Goal: Task Accomplishment & Management: Manage account settings

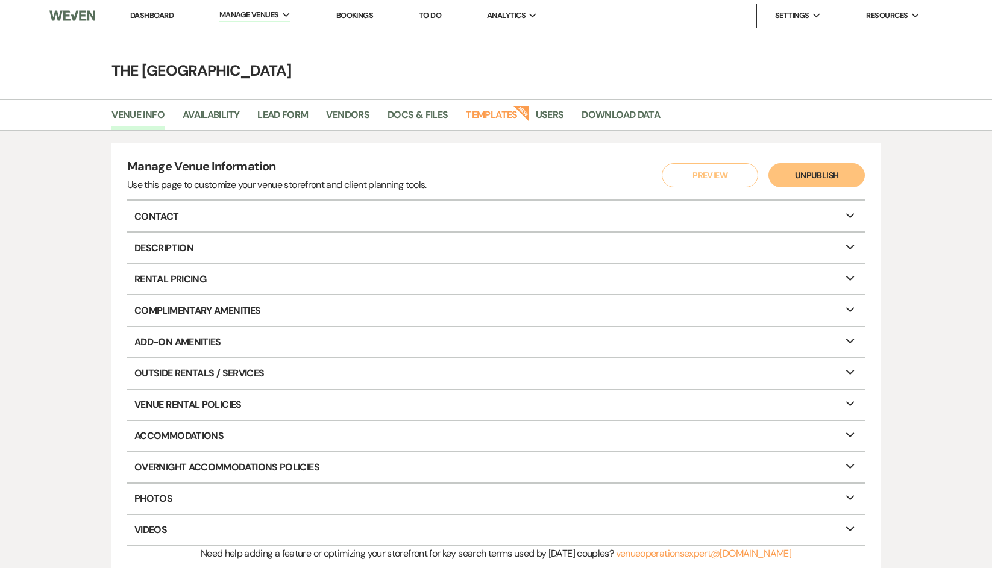
click at [868, 13] on span "Resources" at bounding box center [887, 16] width 42 height 12
click at [842, 64] on li "Payment Settings" at bounding box center [835, 64] width 108 height 12
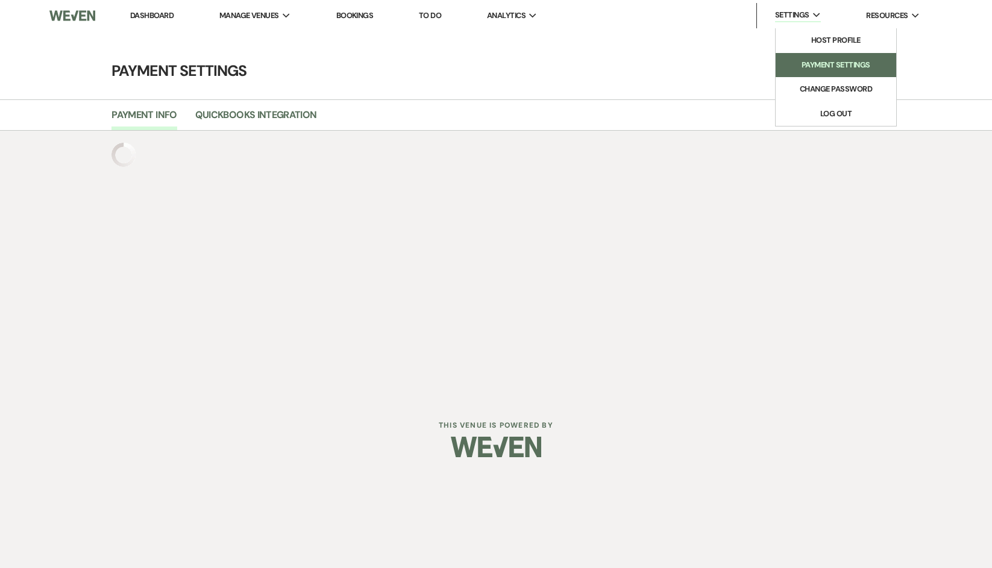
select select "true"
select select "339"
select select "851"
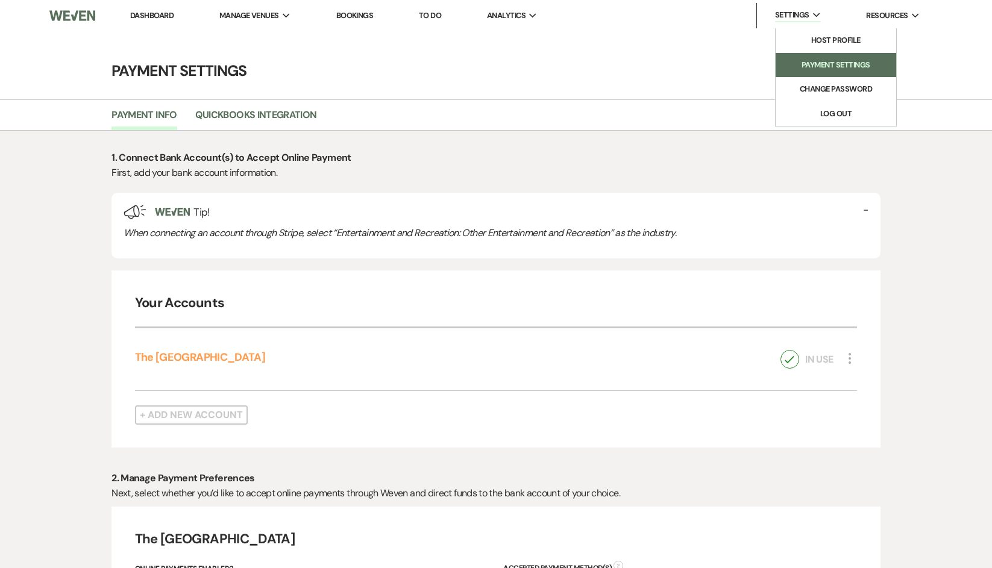
click at [837, 64] on li "Payment Settings" at bounding box center [835, 65] width 108 height 12
select select "true"
select select "339"
select select "851"
click at [820, 64] on li "Payment Settings" at bounding box center [835, 65] width 108 height 12
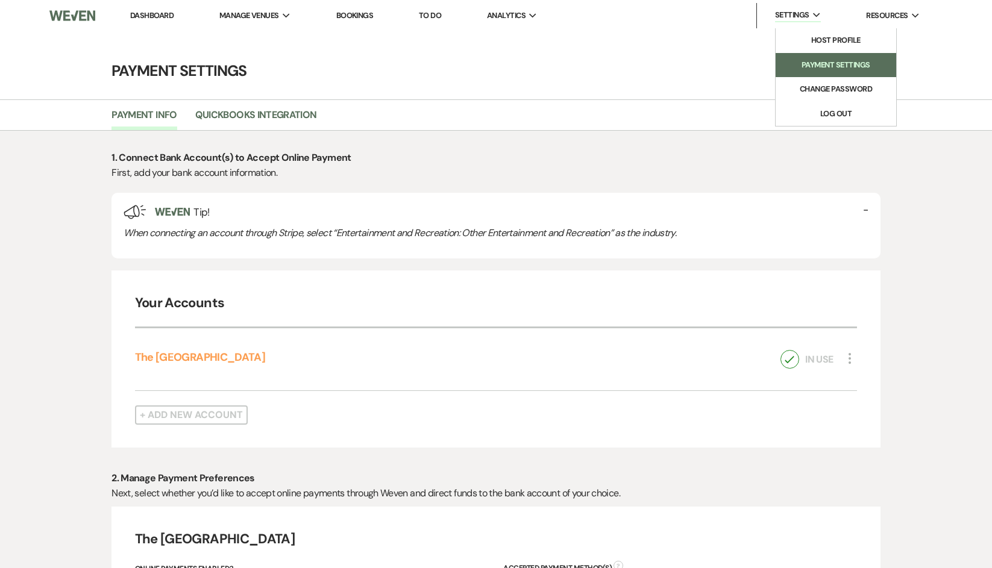
select select "true"
select select "339"
select select "851"
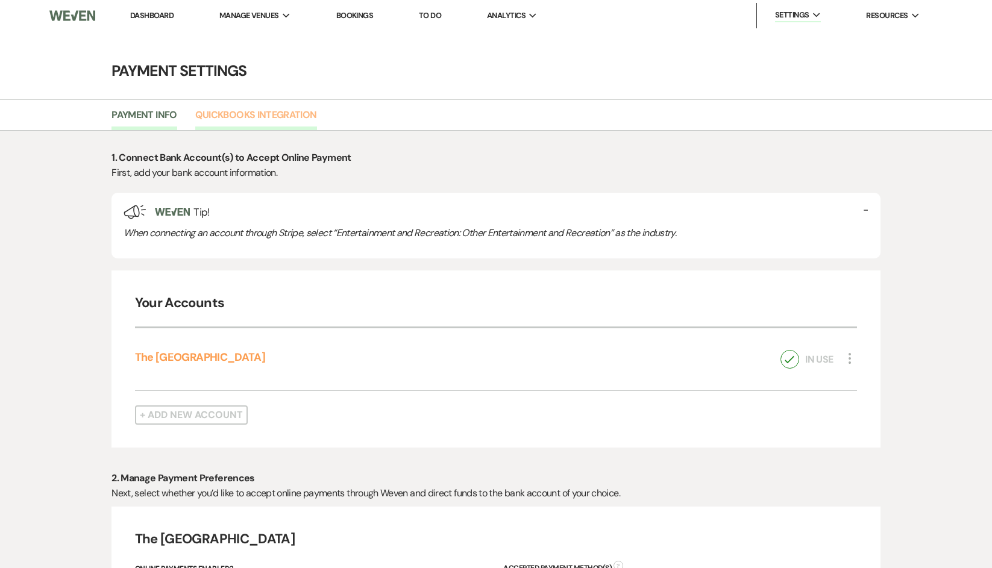
click at [286, 116] on link "Quickbooks Integration" at bounding box center [256, 118] width 122 height 23
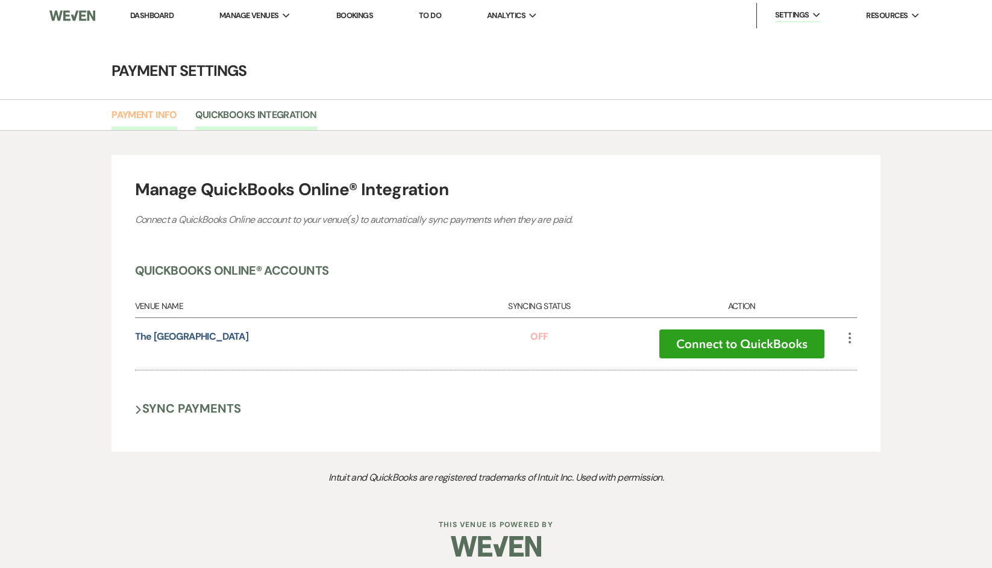
click at [166, 117] on link "Payment Info" at bounding box center [143, 118] width 65 height 23
select select "true"
select select "339"
select select "851"
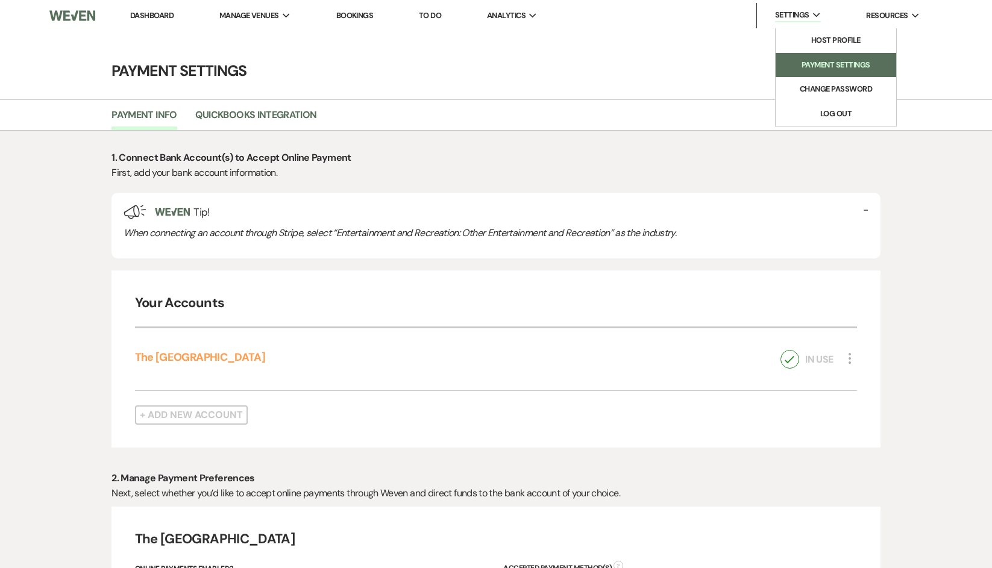
click at [841, 67] on li "Payment Settings" at bounding box center [835, 65] width 108 height 12
select select "true"
select select "339"
select select "851"
click at [62, 14] on img at bounding box center [72, 15] width 46 height 25
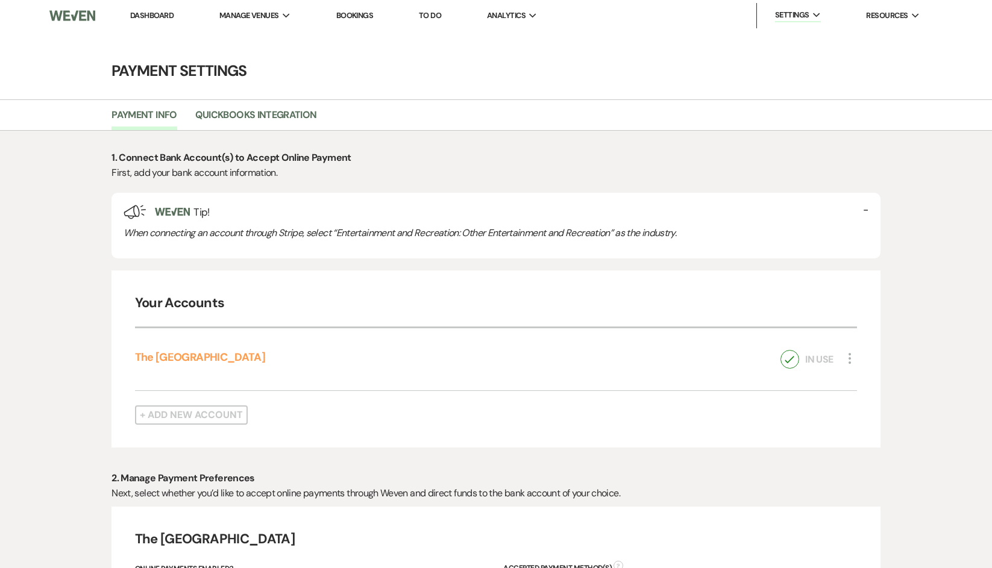
click at [102, 10] on nav "Dashboard Manage Venues Expand The [GEOGRAPHIC_DATA] Bookings To Do Analytics E…" at bounding box center [496, 15] width 992 height 31
click at [89, 16] on img at bounding box center [72, 15] width 46 height 25
drag, startPoint x: 963, startPoint y: 0, endPoint x: 470, endPoint y: 123, distance: 508.4
click at [470, 123] on ul "Payment Info Quickbooks Integration" at bounding box center [495, 117] width 867 height 25
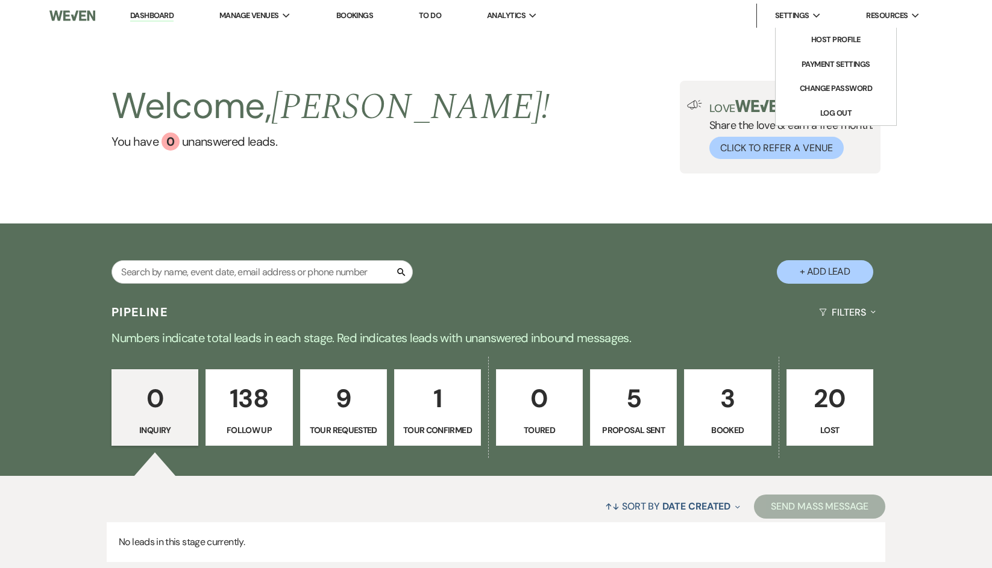
click at [810, 23] on li "Settings Expand Host Profile Payment Settings Change Password Log Out" at bounding box center [791, 16] width 70 height 24
click at [848, 60] on li "Payment Settings" at bounding box center [835, 64] width 108 height 12
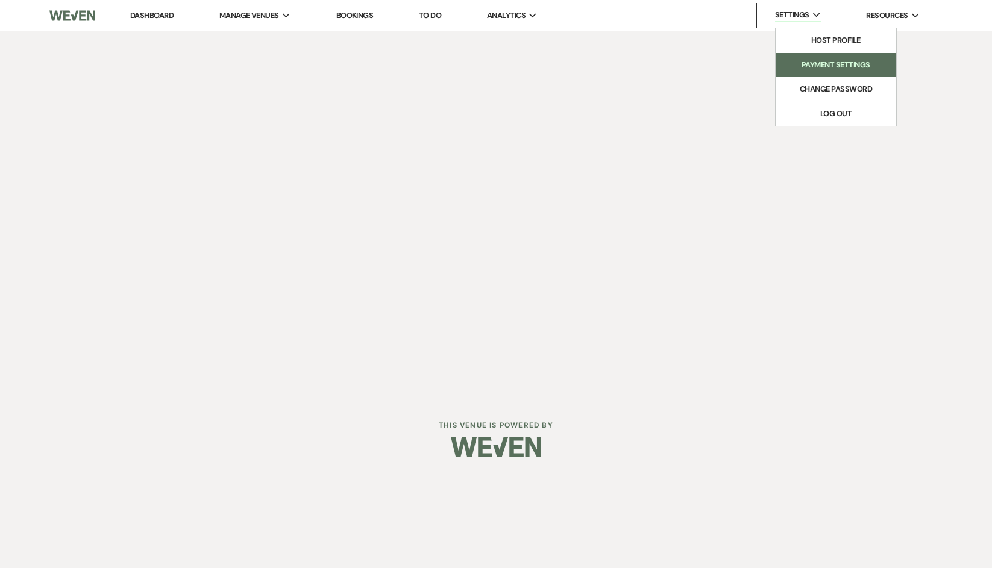
select select "851"
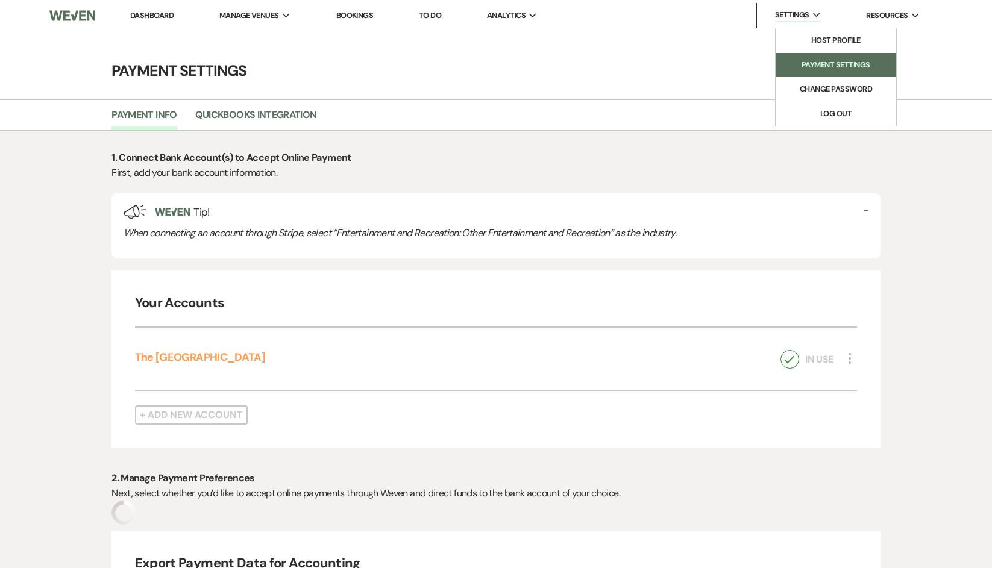
select select "true"
select select "339"
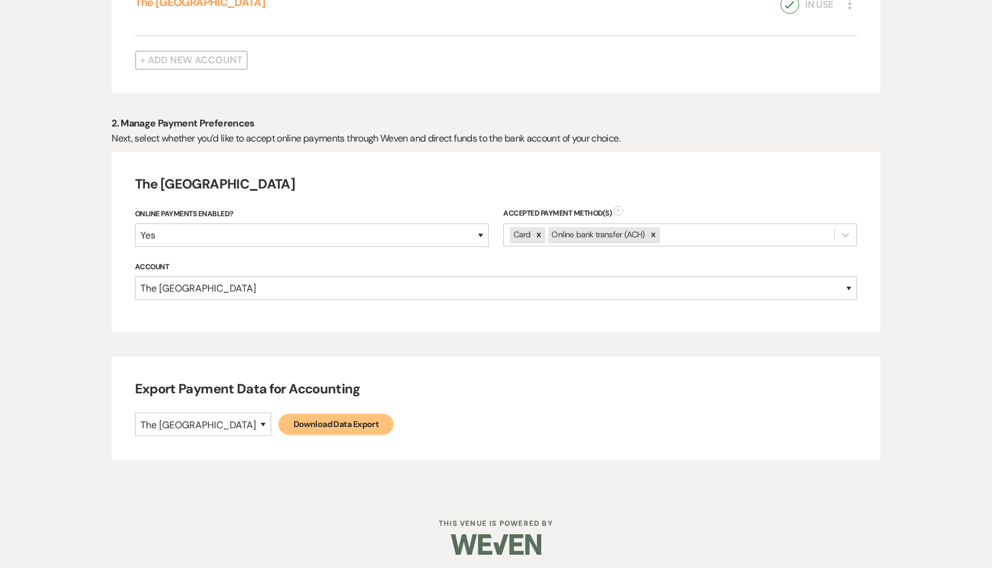
scroll to position [360, 0]
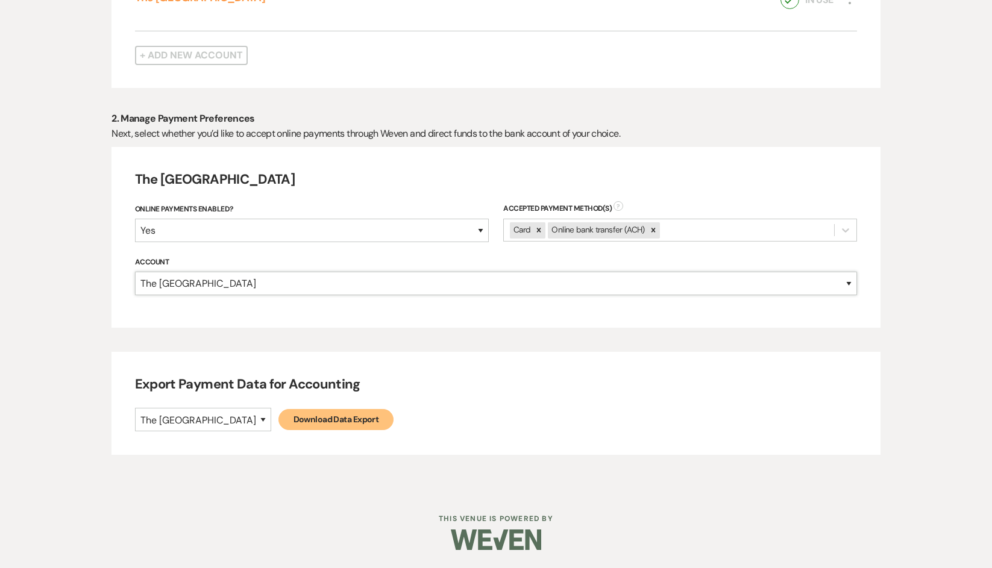
click at [493, 286] on select "The [GEOGRAPHIC_DATA]" at bounding box center [496, 283] width 722 height 23
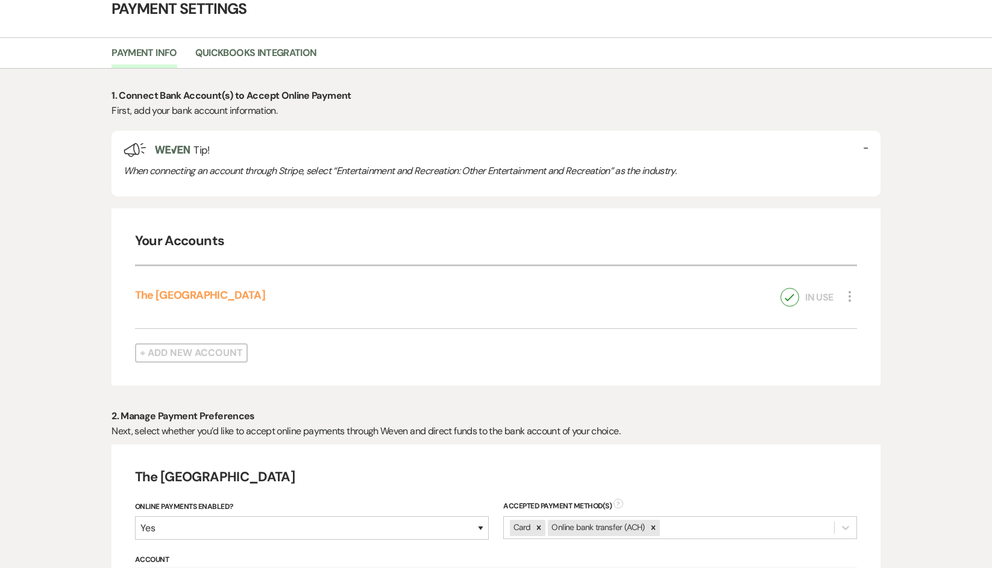
scroll to position [58, 0]
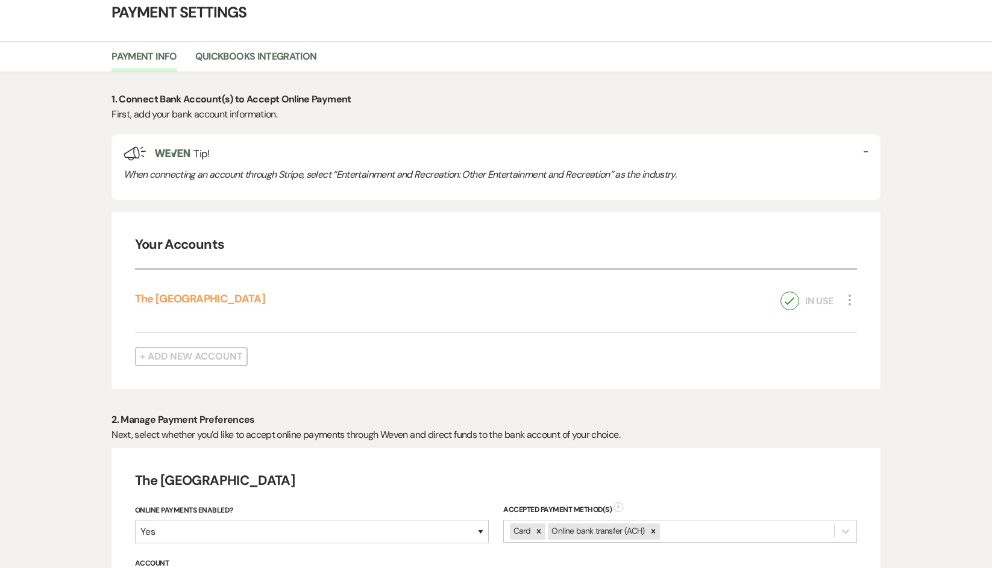
click at [846, 294] on icon "More" at bounding box center [849, 300] width 14 height 14
click at [861, 313] on button "Pencil Edit" at bounding box center [878, 322] width 73 height 20
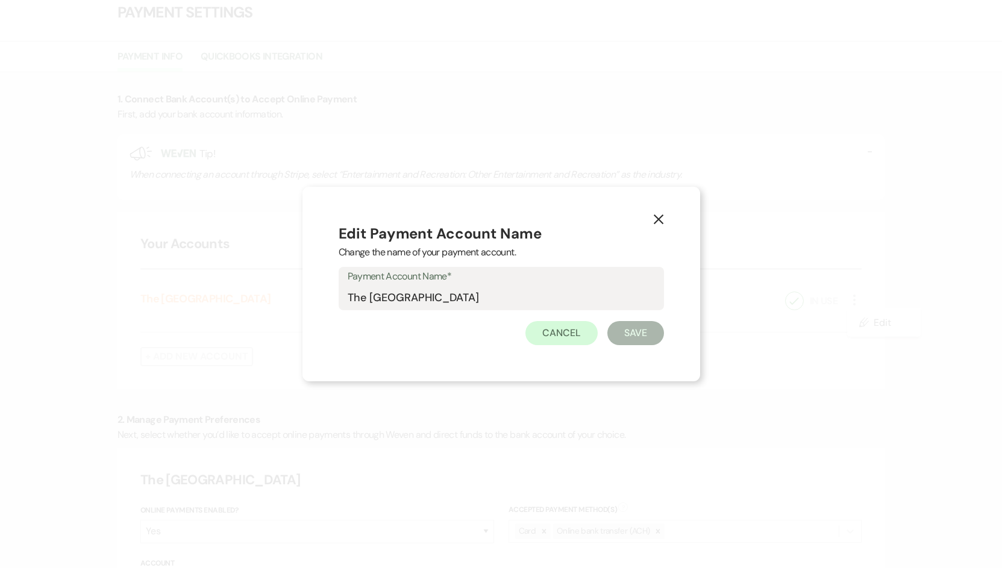
click at [660, 220] on icon "X" at bounding box center [658, 219] width 11 height 11
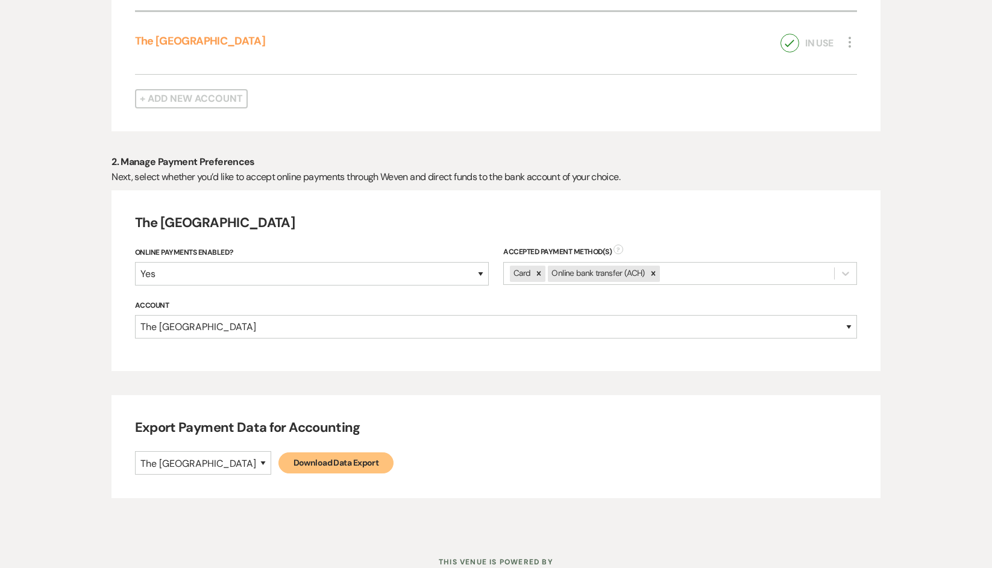
scroll to position [360, 0]
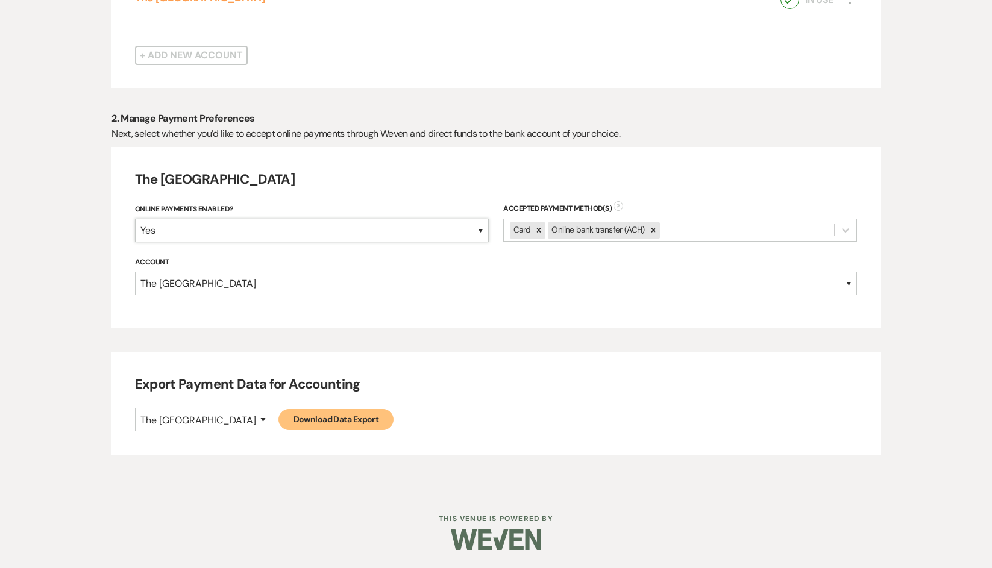
click at [462, 233] on select "Yes No" at bounding box center [312, 230] width 354 height 23
click at [135, 240] on select "Yes No" at bounding box center [312, 230] width 354 height 23
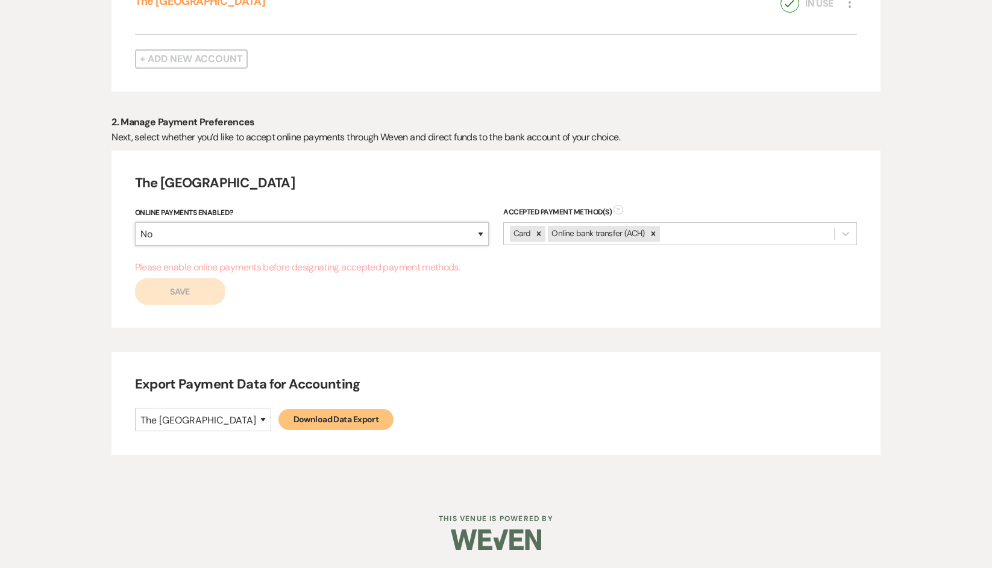
scroll to position [356, 0]
drag, startPoint x: 458, startPoint y: 234, endPoint x: 452, endPoint y: 236, distance: 6.3
click at [458, 234] on select "Yes No" at bounding box center [312, 233] width 354 height 23
select select "true"
click at [135, 222] on select "Yes No" at bounding box center [312, 233] width 354 height 23
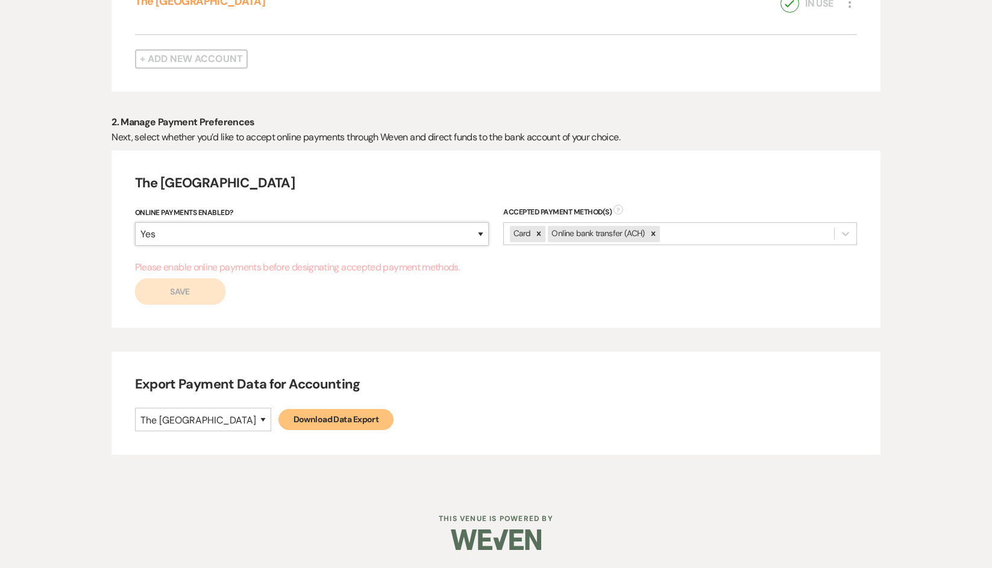
scroll to position [360, 0]
select select "339"
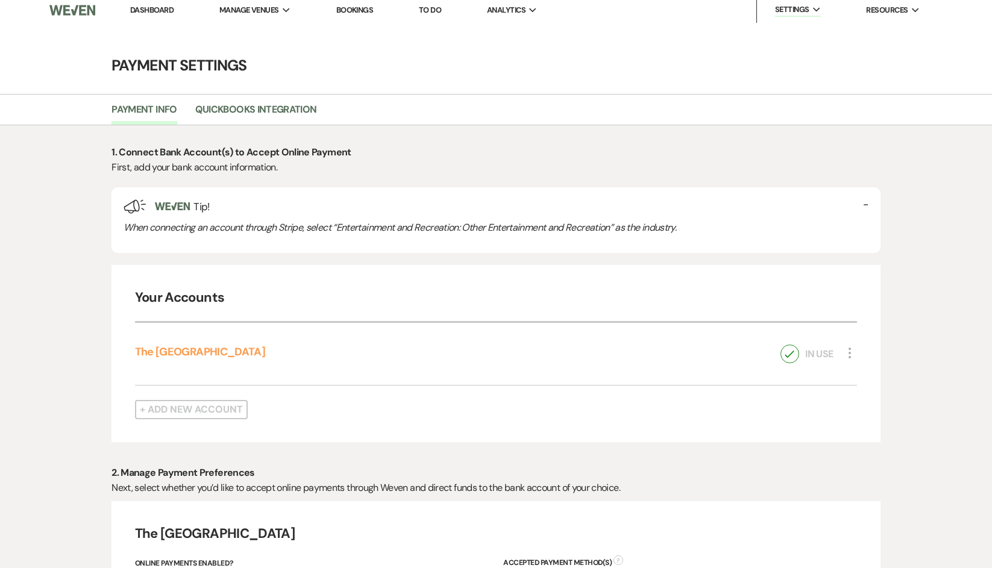
scroll to position [0, 0]
